Goal: Check status

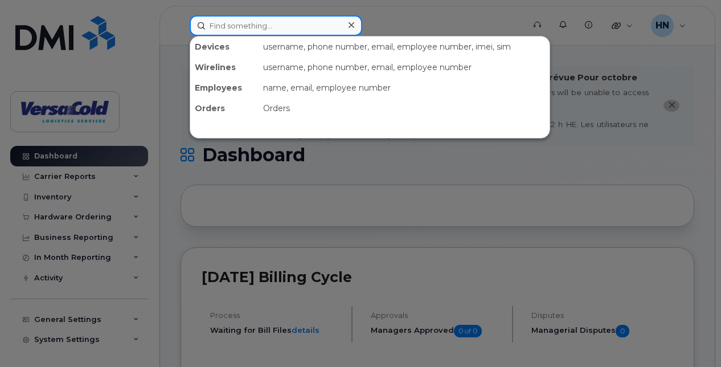
click at [276, 20] on input at bounding box center [276, 25] width 173 height 20
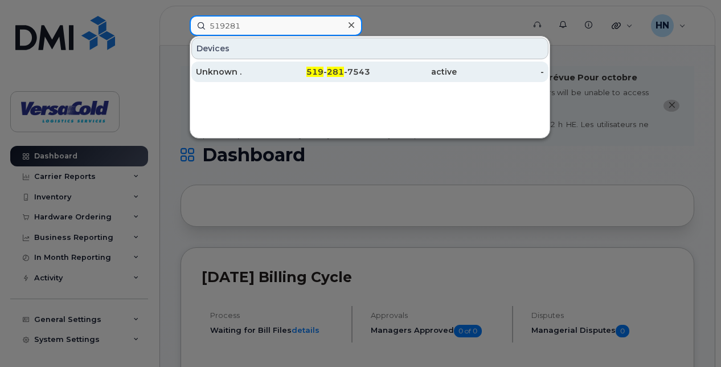
type input "519281"
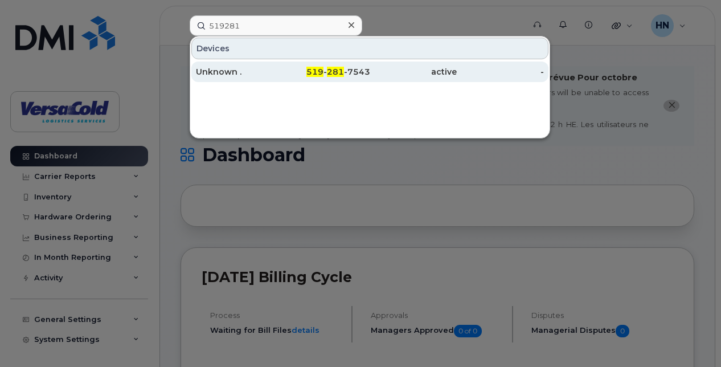
click at [329, 77] on div "519 - 281 -7543" at bounding box center [326, 71] width 87 height 11
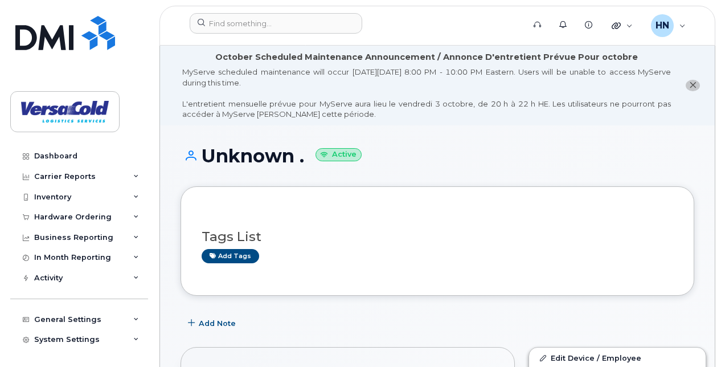
click at [691, 81] on icon "close notification" at bounding box center [692, 84] width 7 height 7
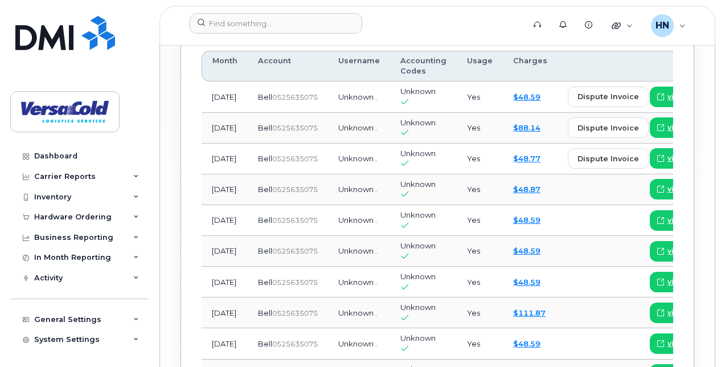
scroll to position [1146, 0]
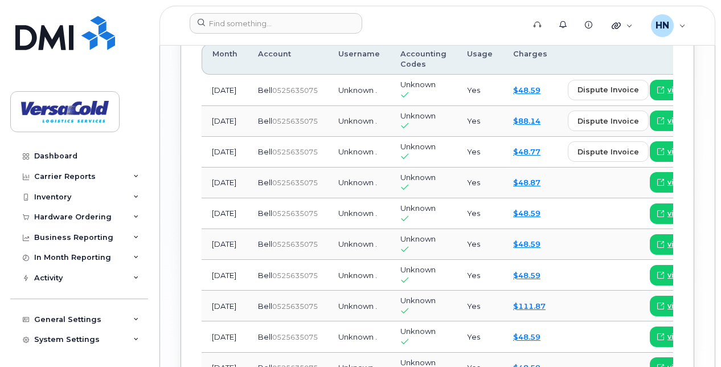
click at [382, 34] on button "Activity 77" at bounding box center [375, 21] width 68 height 25
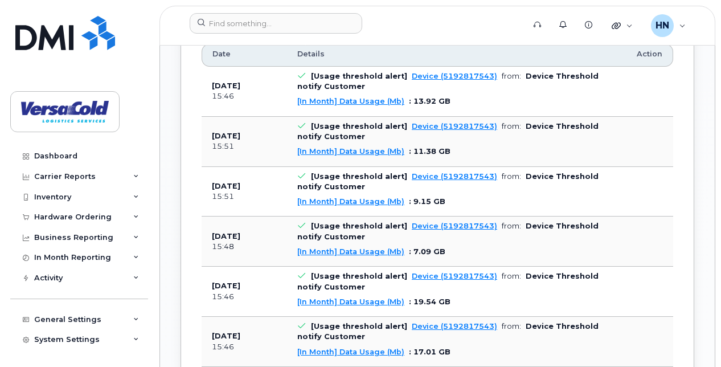
click at [593, 34] on div "Billing 13 Usage History Activity 77 Emails 3 SMS Messages 61" at bounding box center [437, 21] width 471 height 25
